Goal: Information Seeking & Learning: Learn about a topic

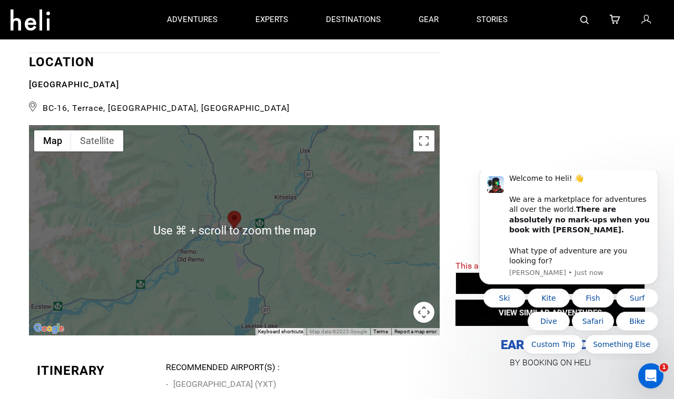
scroll to position [2180, 0]
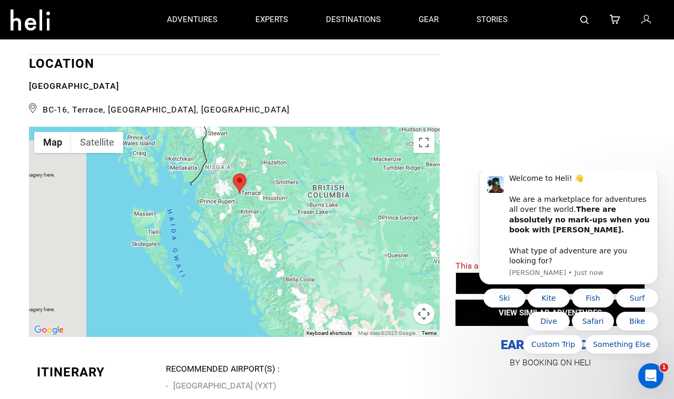
drag, startPoint x: 367, startPoint y: 233, endPoint x: 274, endPoint y: 181, distance: 107.2
click at [274, 181] on div at bounding box center [234, 232] width 410 height 210
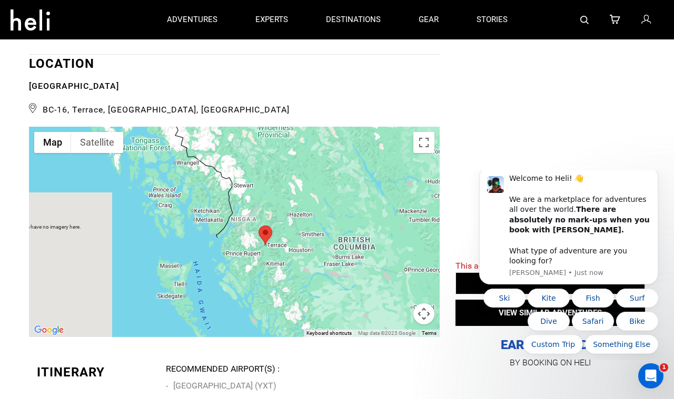
drag, startPoint x: 275, startPoint y: 182, endPoint x: 303, endPoint y: 235, distance: 60.7
click at [303, 235] on div at bounding box center [234, 232] width 410 height 210
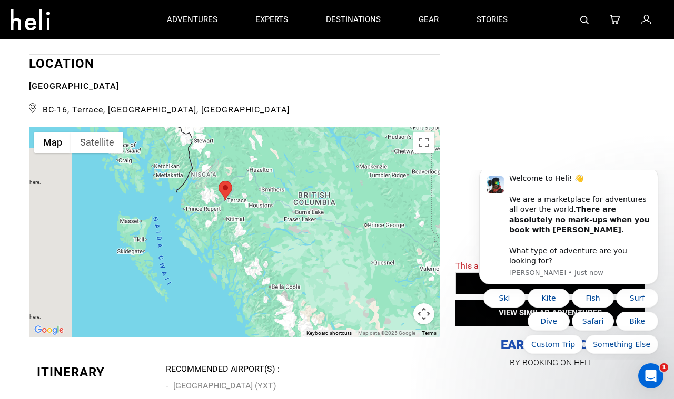
drag, startPoint x: 348, startPoint y: 267, endPoint x: 308, endPoint y: 226, distance: 57.3
click at [308, 226] on div at bounding box center [234, 232] width 410 height 210
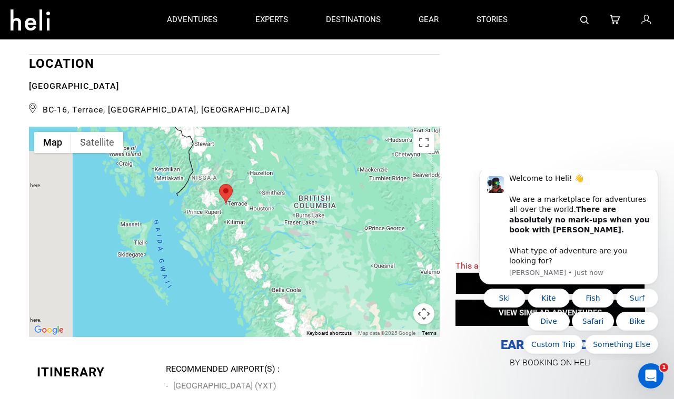
click at [262, 266] on div at bounding box center [234, 232] width 410 height 210
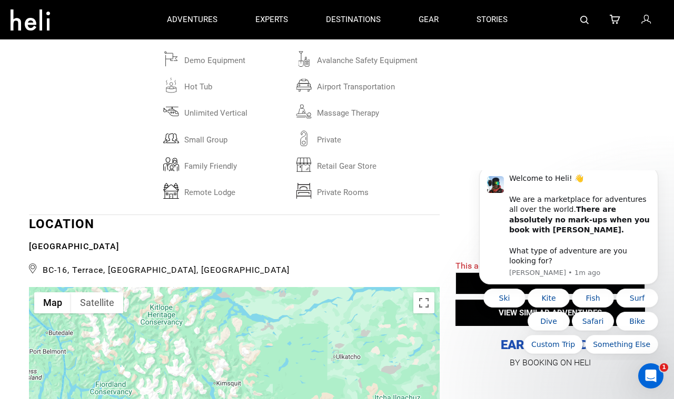
scroll to position [2019, 0]
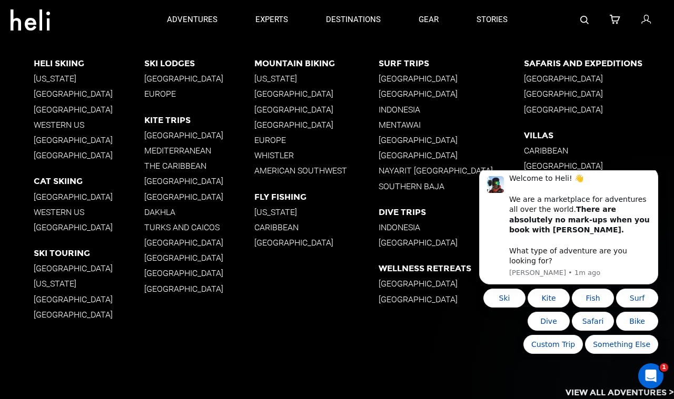
click at [93, 196] on p "[GEOGRAPHIC_DATA]" at bounding box center [89, 197] width 111 height 10
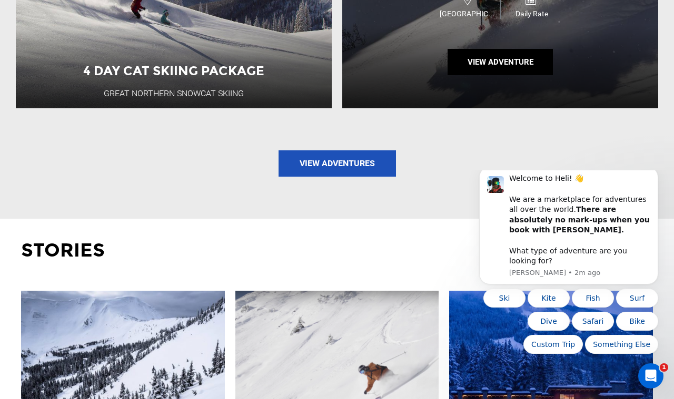
scroll to position [1331, 0]
